Goal: Find specific page/section: Find specific page/section

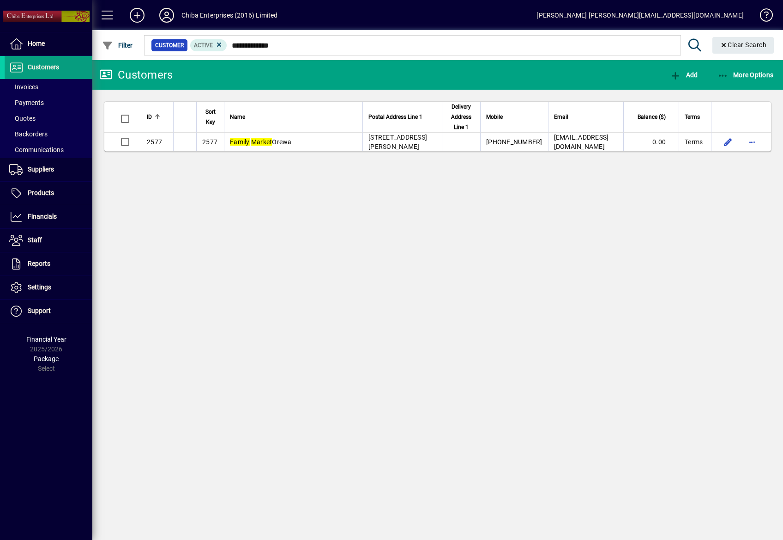
type input "**********"
click at [48, 67] on span "Customers" at bounding box center [43, 66] width 31 height 7
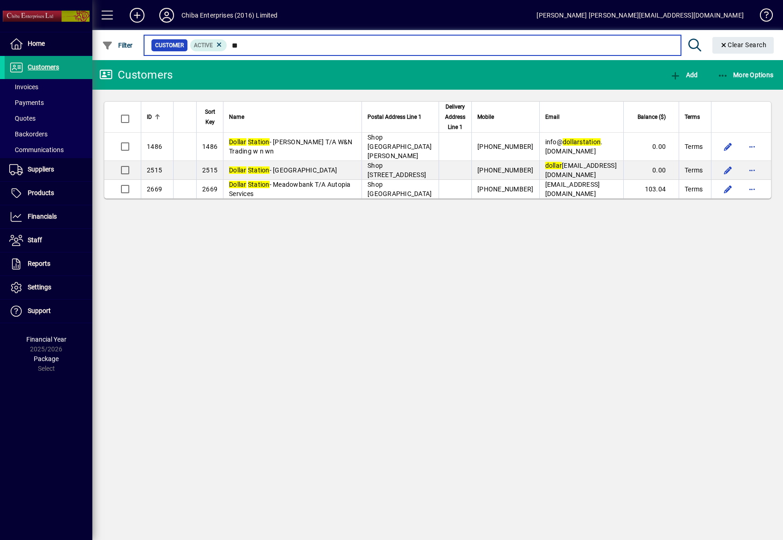
type input "*"
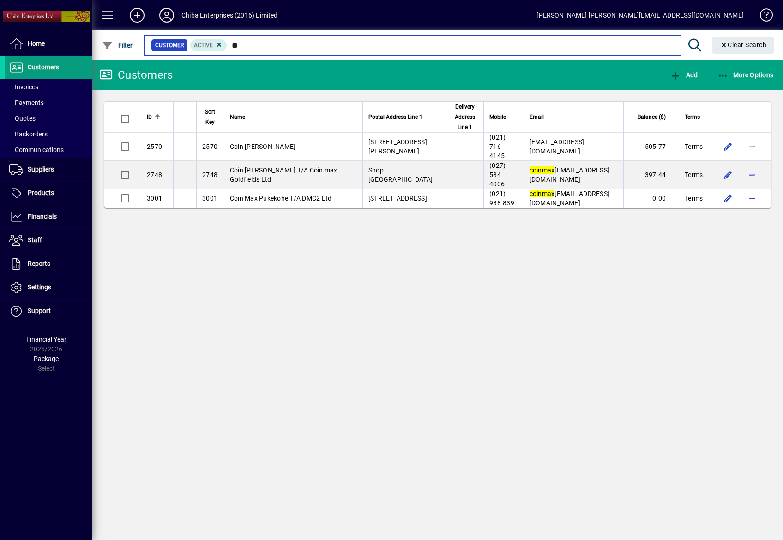
type input "*"
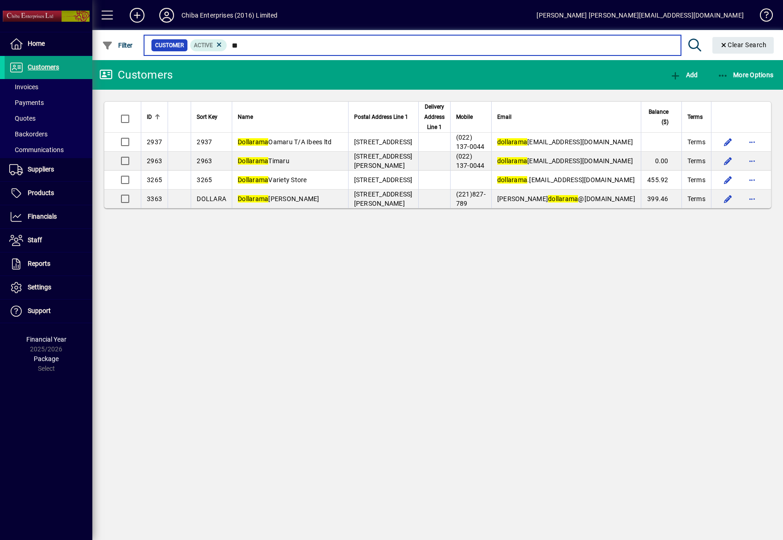
type input "*"
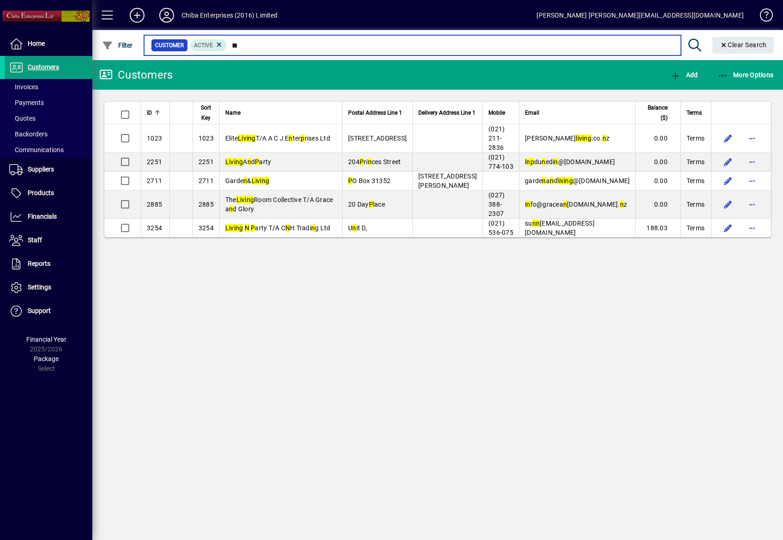
type input "*"
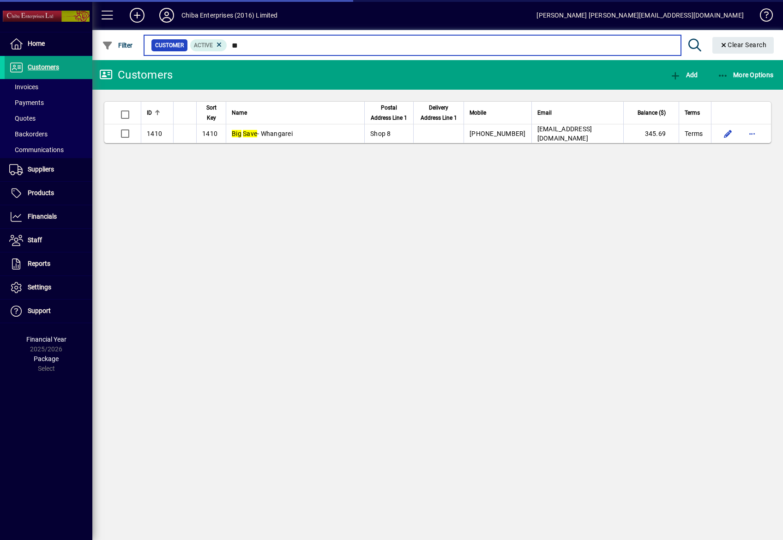
type input "*"
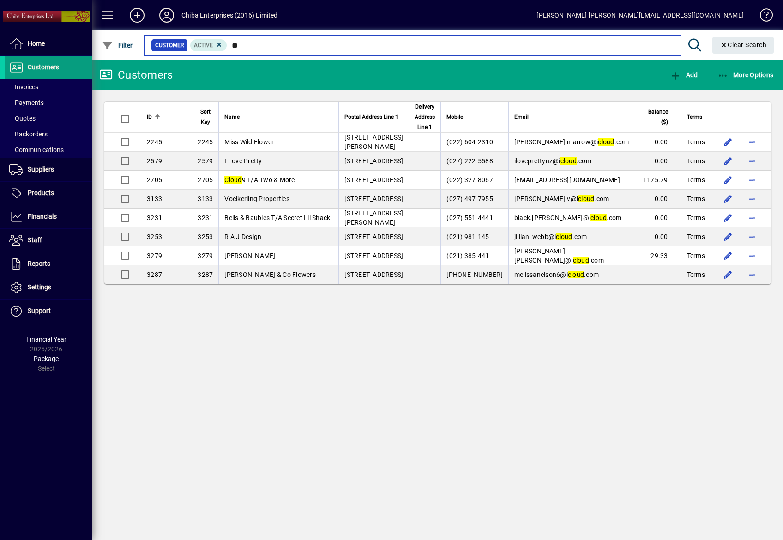
type input "*"
